Goal: Task Accomplishment & Management: Use online tool/utility

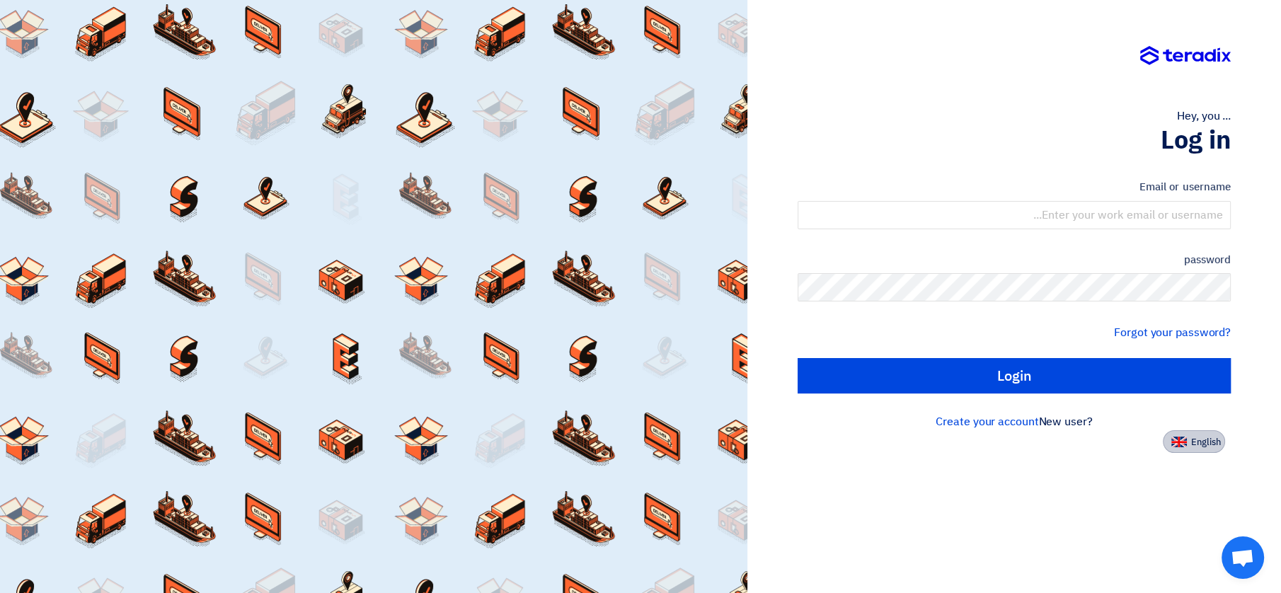
click at [1165, 439] on button "English" at bounding box center [1194, 441] width 62 height 23
type input "Sign in"
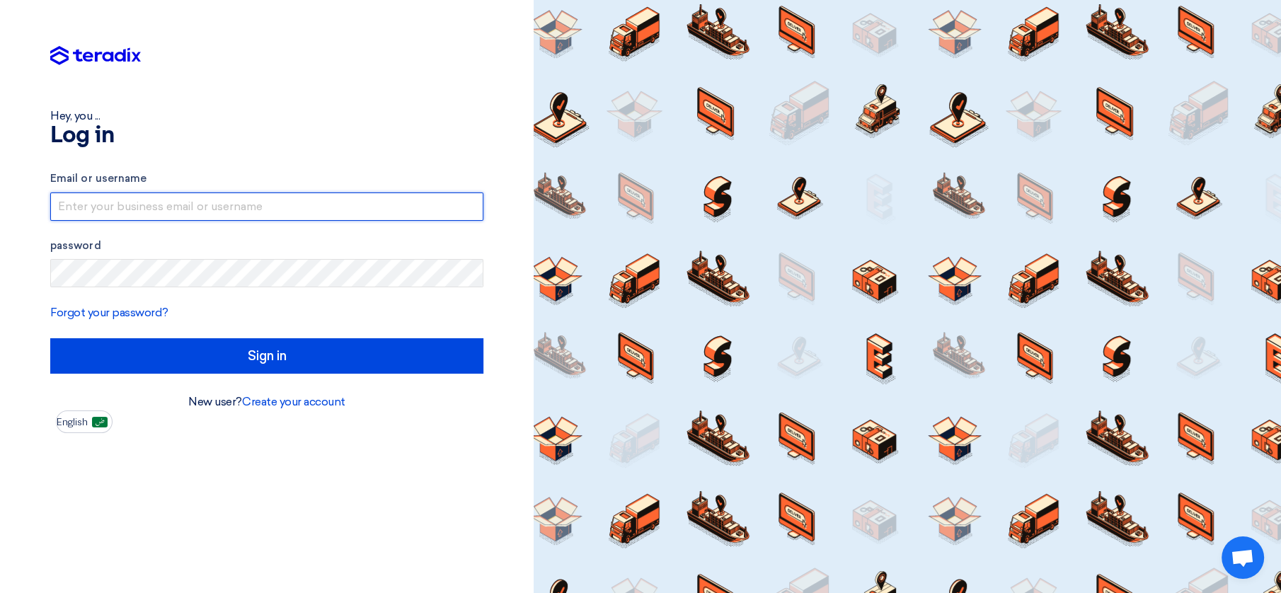
click at [203, 202] on input "text" at bounding box center [266, 207] width 433 height 28
type input "[EMAIL_ADDRESS][DOMAIN_NAME]"
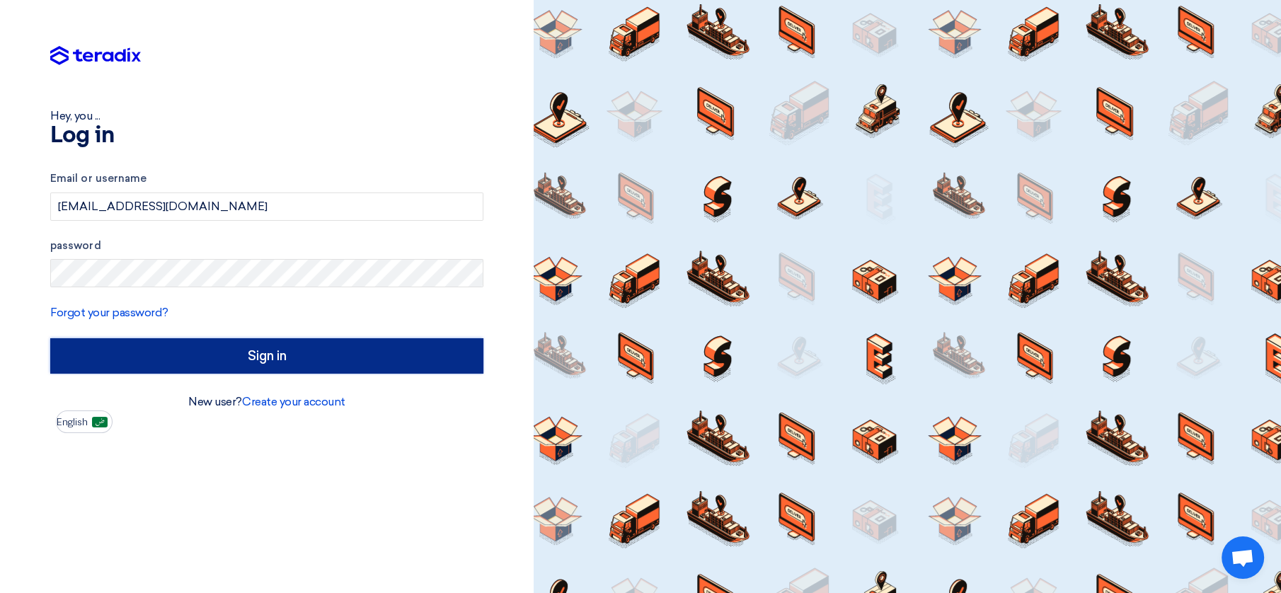
click at [137, 367] on input "Sign in" at bounding box center [266, 355] width 433 height 35
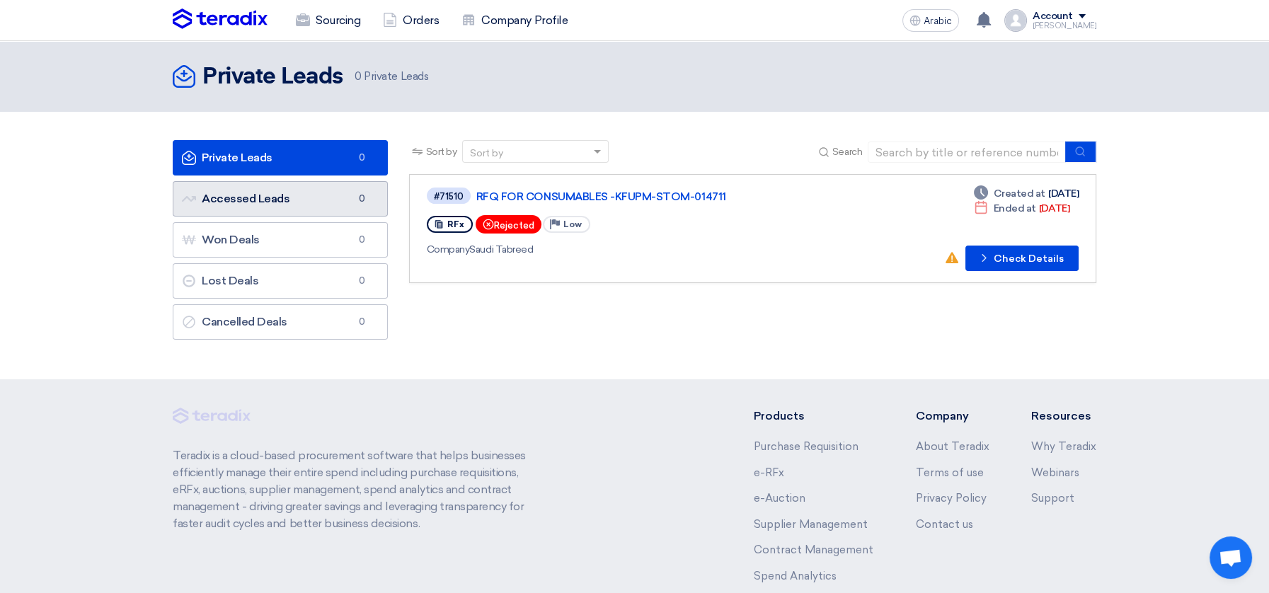
click at [287, 193] on font "Accessed Leads" at bounding box center [246, 198] width 88 height 13
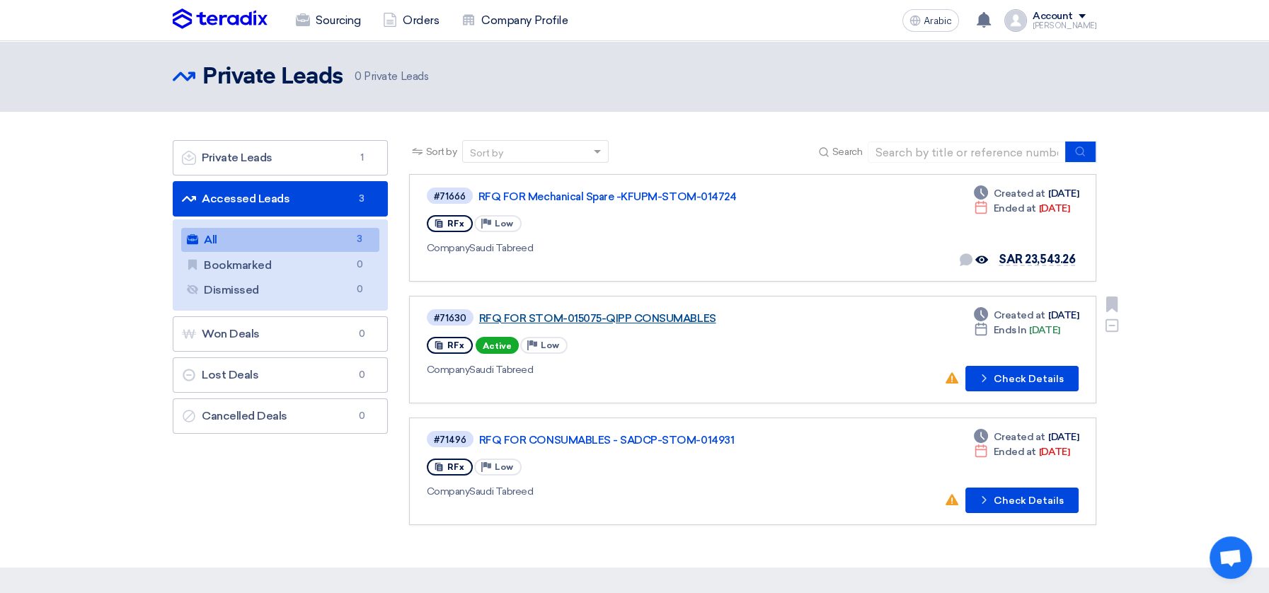
click at [692, 317] on font "RFQ FOR STOM-015075-QIPP CONSUMABLES" at bounding box center [597, 318] width 237 height 13
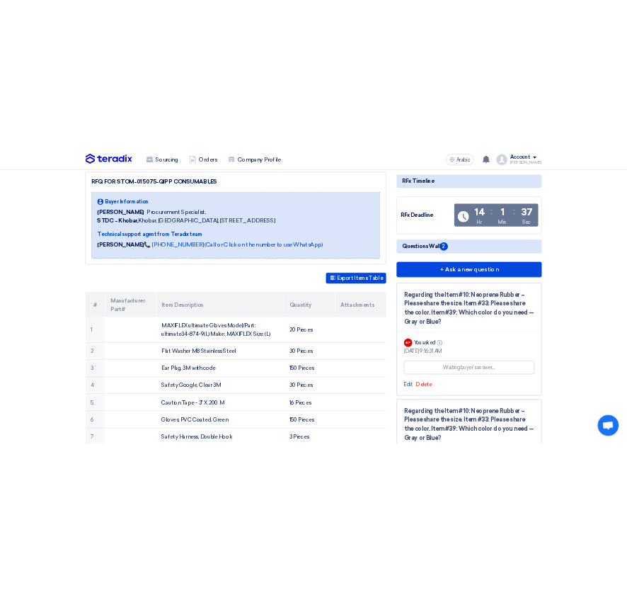
scroll to position [314, 0]
